Goal: Navigation & Orientation: Find specific page/section

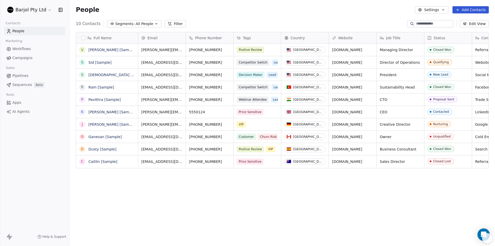
scroll to position [212, 422]
click at [40, 14] on html "Barjol Pty Ltd Contacts People Marketing Workflows Campaigns Sales Pipelines Se…" at bounding box center [247, 123] width 495 height 246
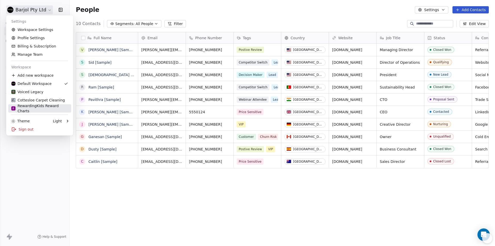
click at [35, 106] on div "R RewardingKids Reward Charts" at bounding box center [39, 108] width 57 height 10
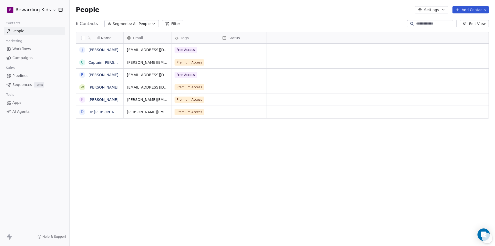
scroll to position [212, 422]
click at [20, 49] on span "Workflows" at bounding box center [21, 48] width 19 height 5
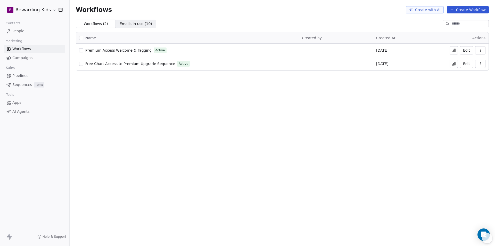
click at [456, 65] on icon at bounding box center [454, 64] width 4 height 4
